Goal: Information Seeking & Learning: Learn about a topic

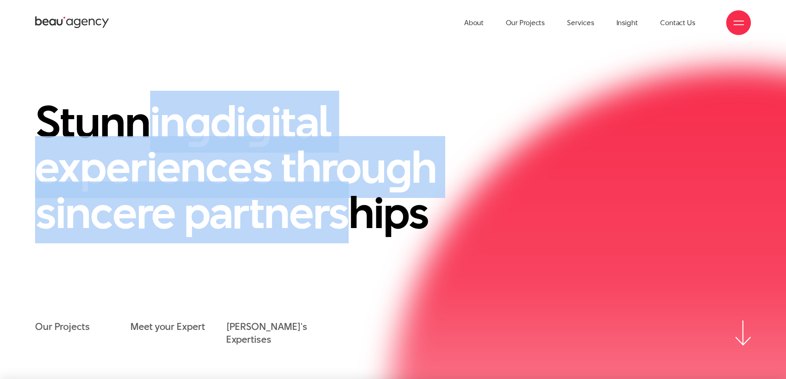
drag, startPoint x: 138, startPoint y: 131, endPoint x: 338, endPoint y: 222, distance: 219.8
click at [338, 222] on h1 "Stunnin g di g ital experiences throu g h sincere partnerships" at bounding box center [262, 167] width 454 height 136
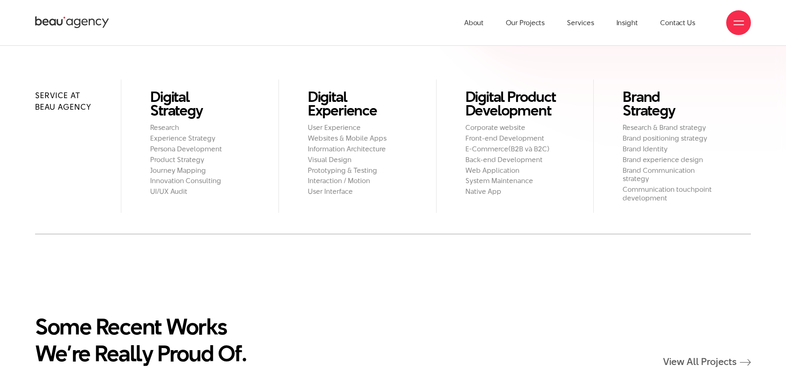
scroll to position [907, 0]
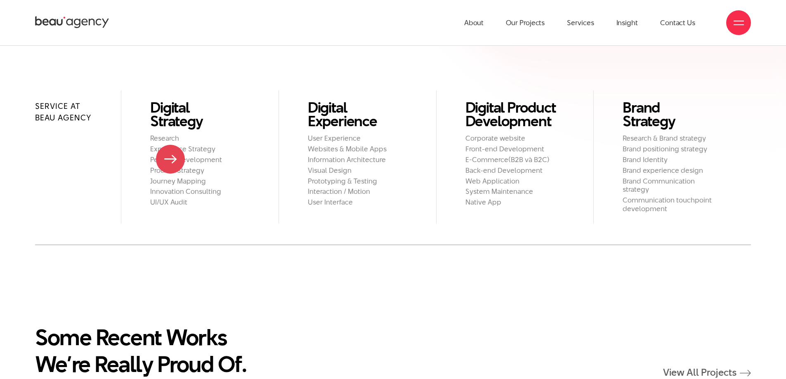
click at [170, 159] on h2 "Persona Development" at bounding box center [199, 160] width 99 height 9
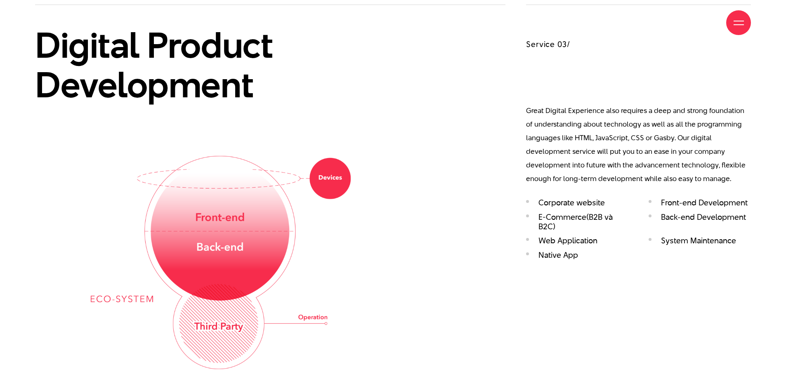
scroll to position [1567, 0]
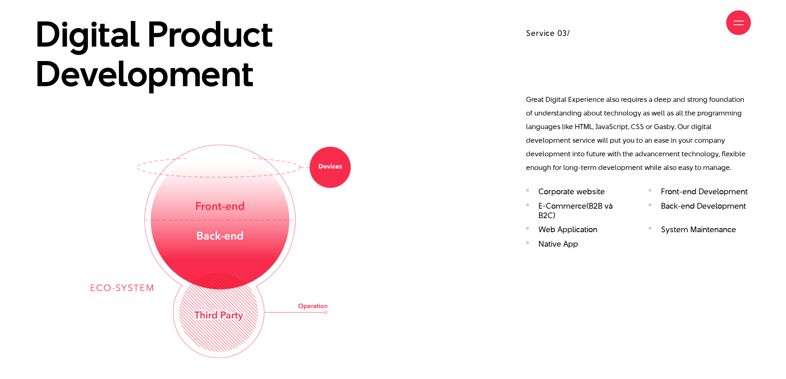
click at [445, 199] on div "Digital Product Development" at bounding box center [270, 175] width 470 height 364
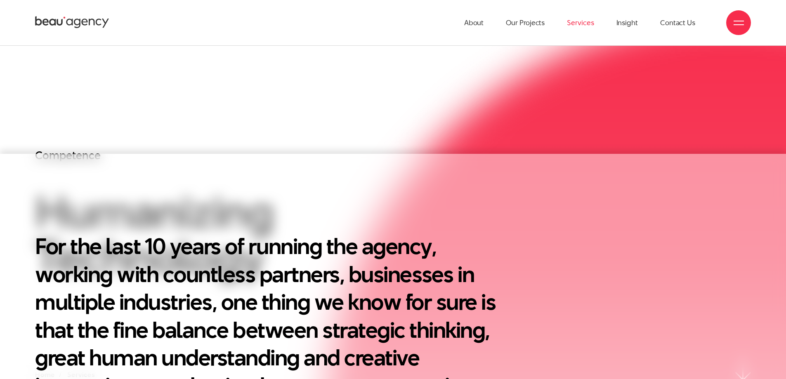
scroll to position [0, 0]
